Goal: Ask a question

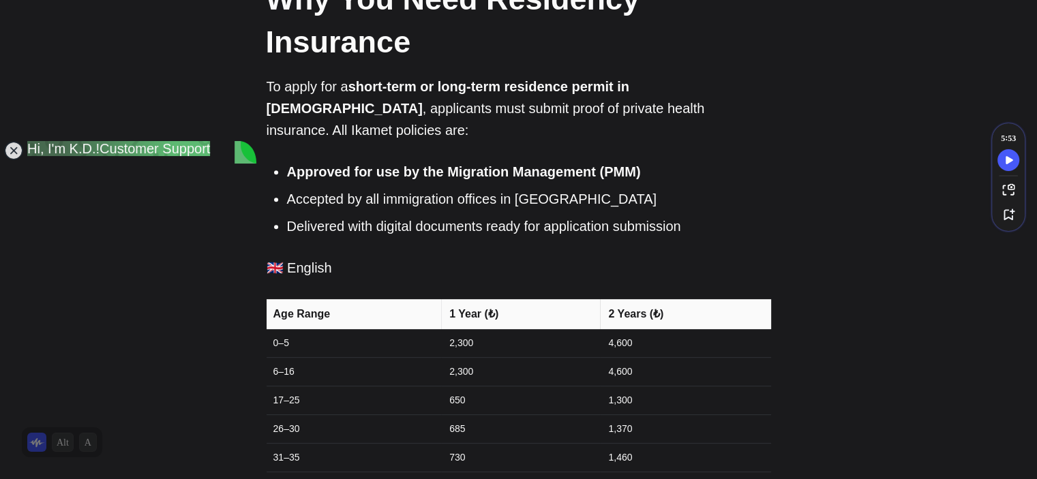
scroll to position [507, 0]
drag, startPoint x: 441, startPoint y: 350, endPoint x: 508, endPoint y: 361, distance: 68.4
click at [508, 386] on td "650" at bounding box center [520, 400] width 159 height 29
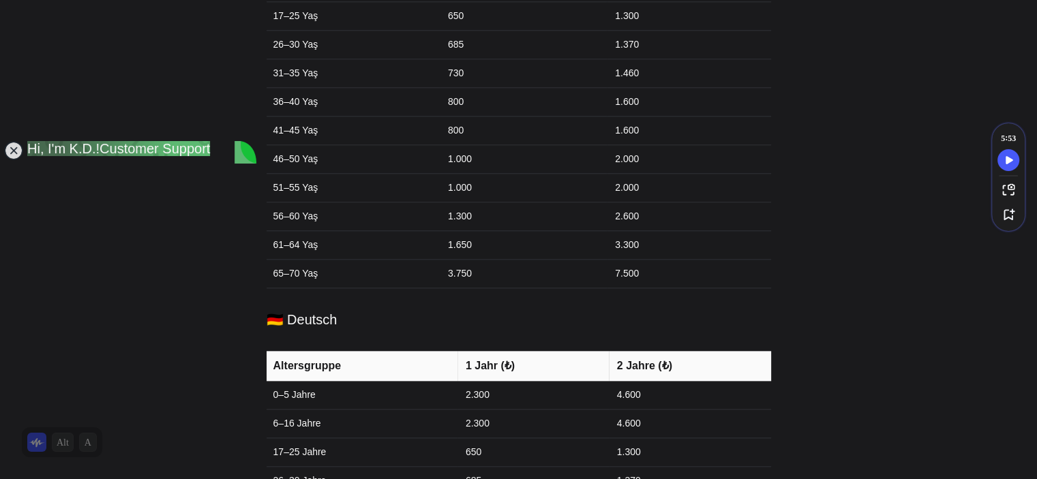
scroll to position [1452, 0]
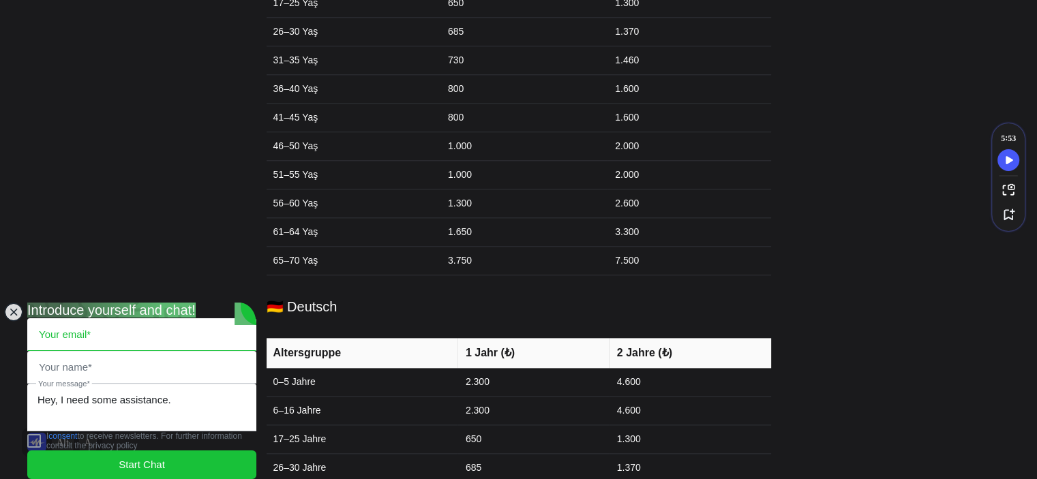
click at [106, 319] on input "email" at bounding box center [142, 334] width 228 height 31
type input "raedrahim00@outlook.com"
type input "Raed"
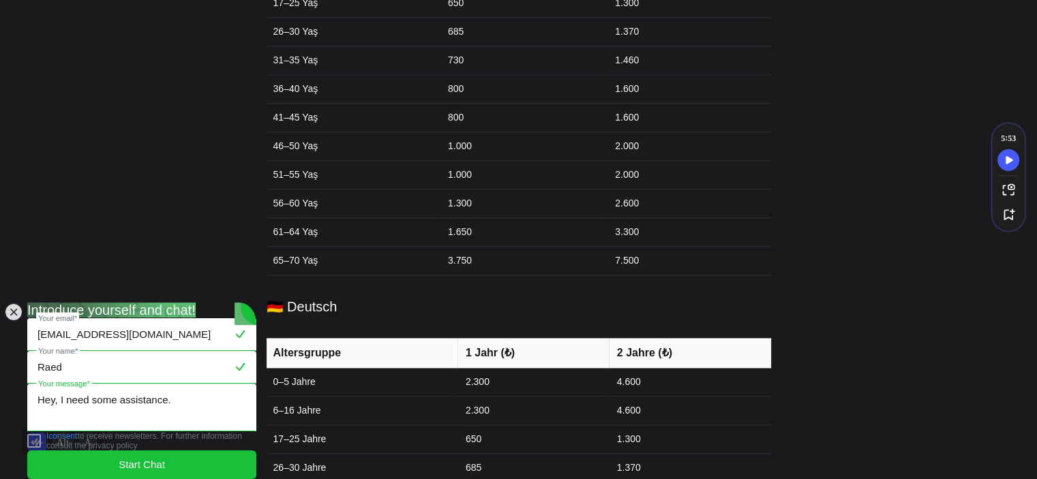
click at [108, 401] on textarea "Hey, I need some assistance." at bounding box center [142, 407] width 228 height 46
click at [179, 398] on textarea "Hey, I need some assistance." at bounding box center [142, 407] width 228 height 46
drag, startPoint x: 179, startPoint y: 398, endPoint x: 0, endPoint y: 426, distance: 180.8
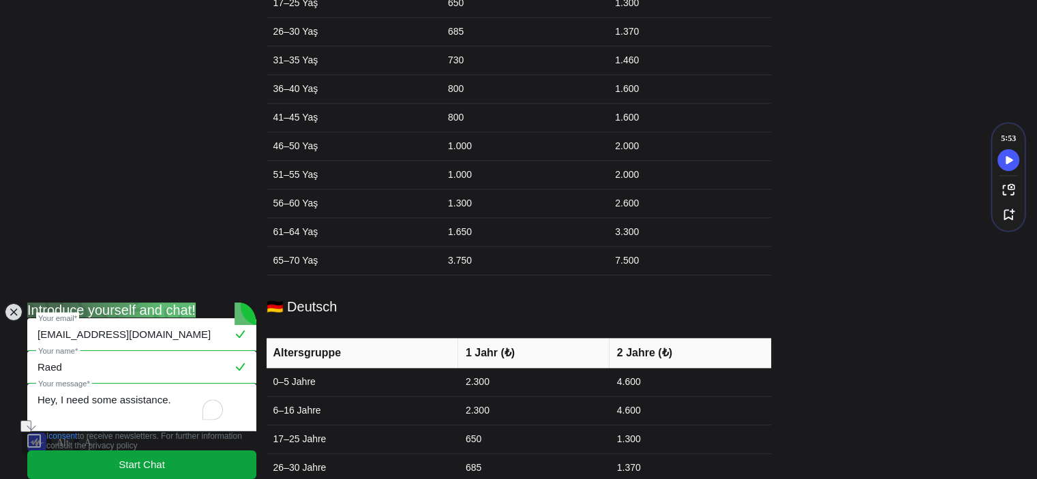
click at [172, 455] on jdiv "Start Chat" at bounding box center [141, 465] width 229 height 29
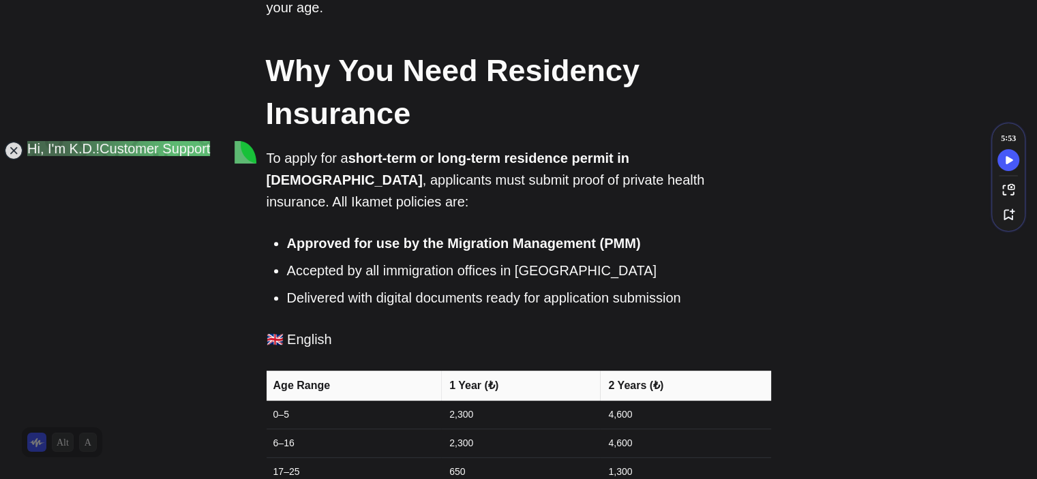
scroll to position [436, 0]
type textarea "i"
type textarea "I am an incoming exchange student to [GEOGRAPHIC_DATA] and i will be applying f…"
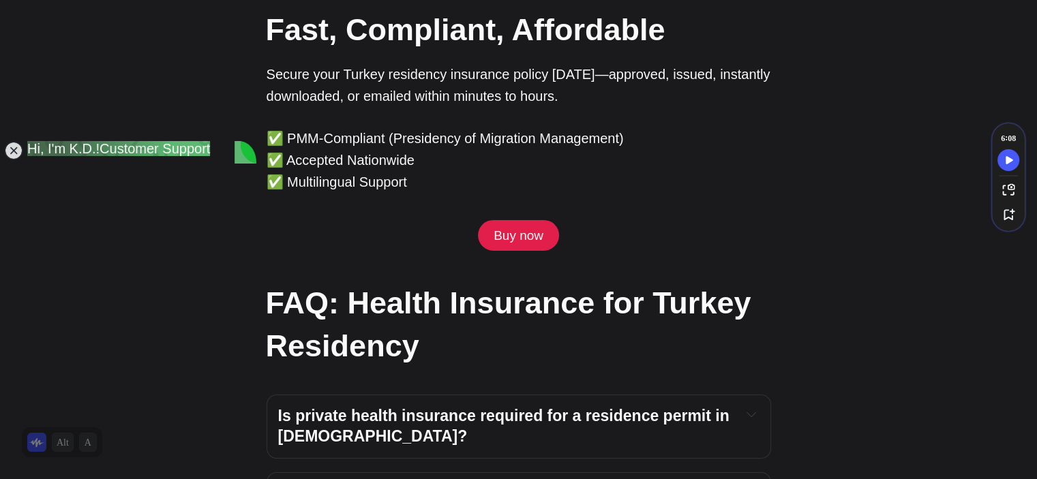
scroll to position [4441, 0]
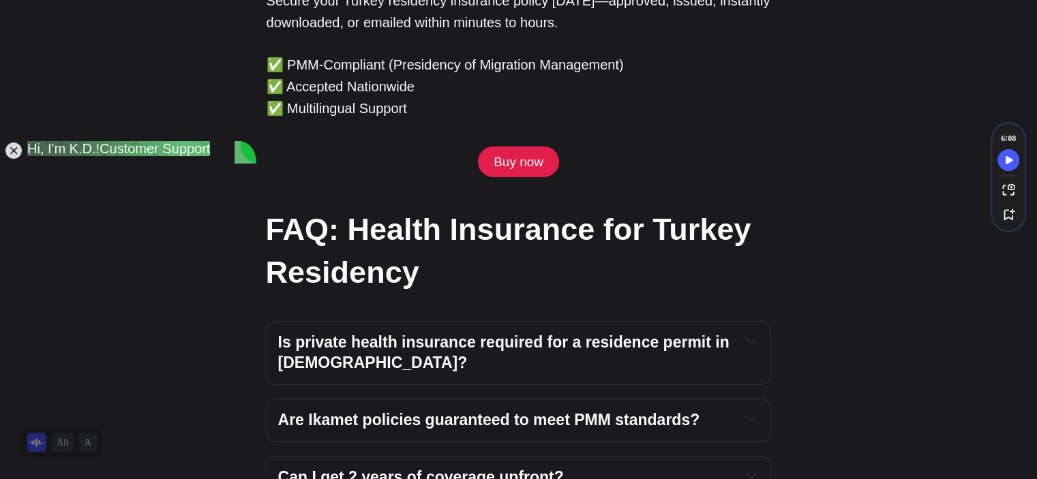
click at [755, 333] on button "Expand toggle to read content" at bounding box center [752, 341] width 16 height 16
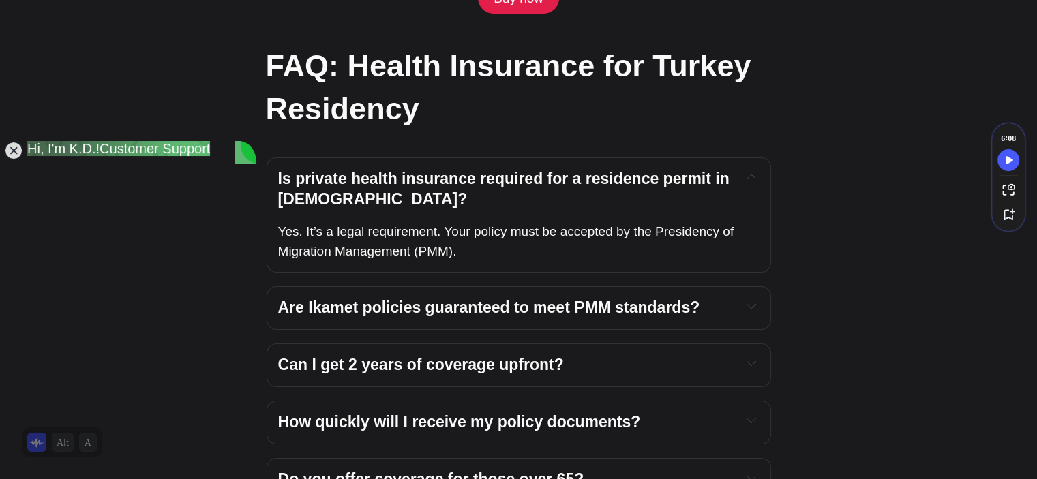
scroll to position [4605, 0]
click at [755, 412] on button "Expand toggle to read content" at bounding box center [752, 420] width 16 height 16
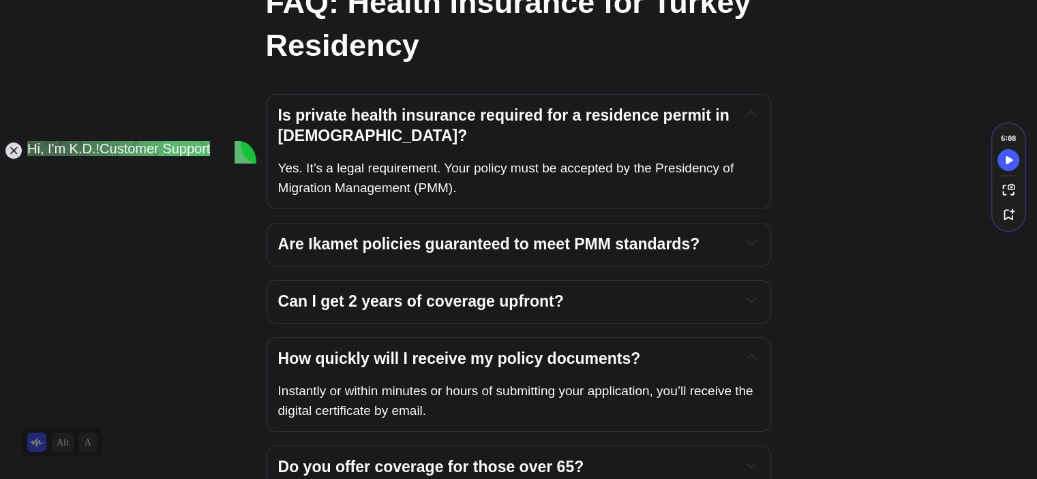
scroll to position [4670, 0]
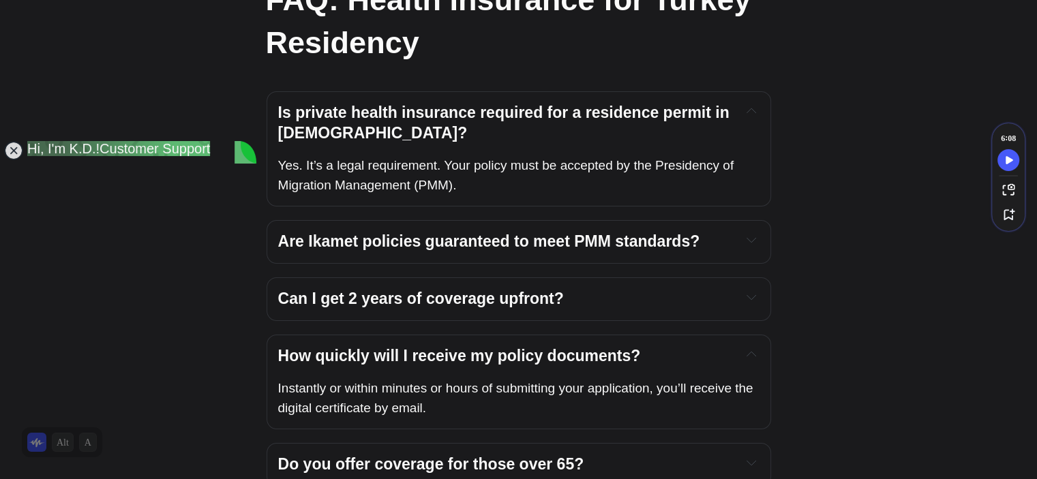
click at [548, 455] on strong "Do you offer coverage for those over 65?" at bounding box center [431, 464] width 306 height 18
click at [627, 455] on h4 "Do you offer coverage for those over 65?" at bounding box center [504, 465] width 452 height 20
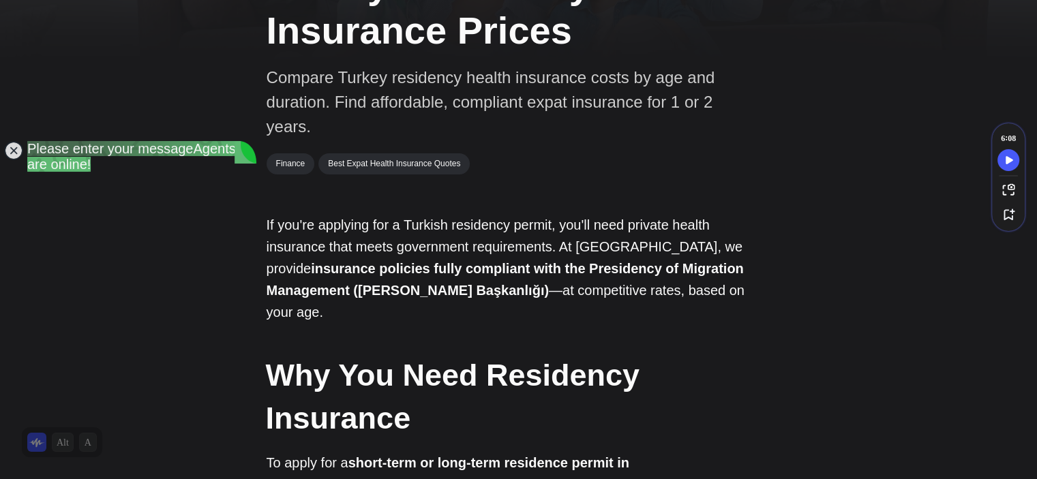
scroll to position [0, 0]
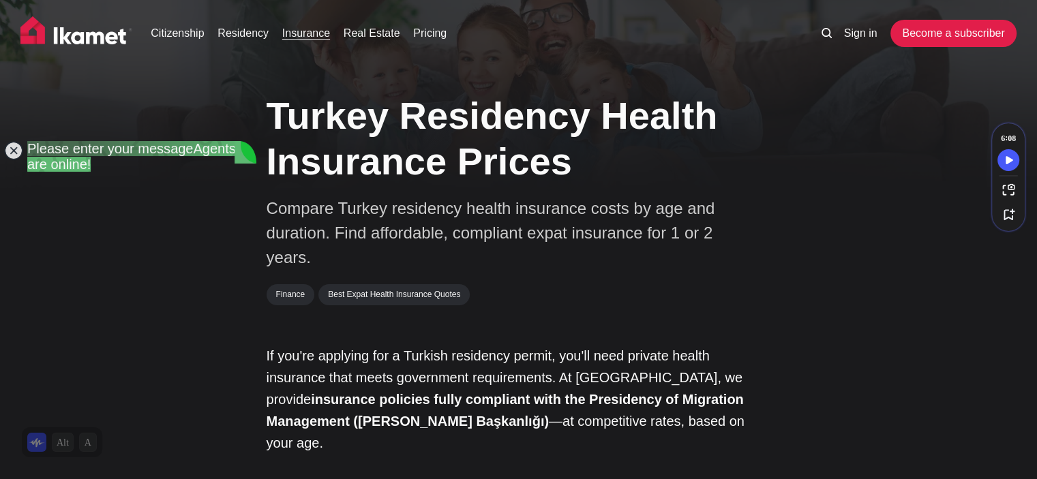
click at [316, 39] on link "Insurance" at bounding box center [306, 33] width 48 height 16
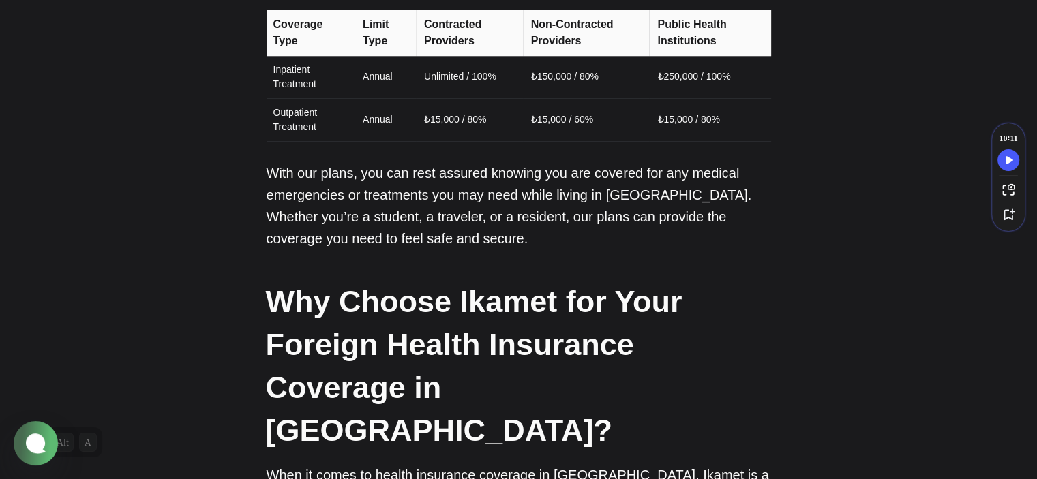
scroll to position [1446, 0]
click at [29, 449] on jdiv at bounding box center [35, 442] width 27 height 23
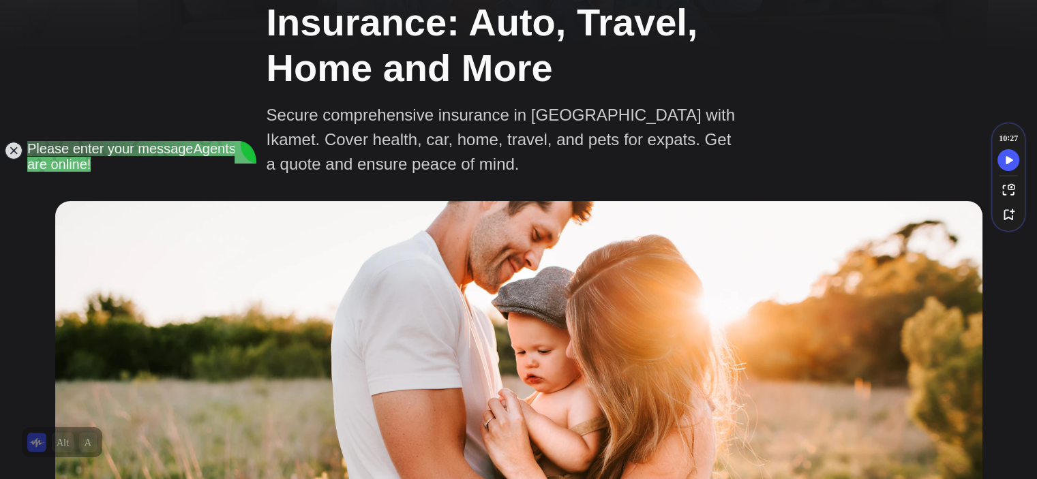
scroll to position [0, 0]
